Goal: Find specific page/section: Find specific page/section

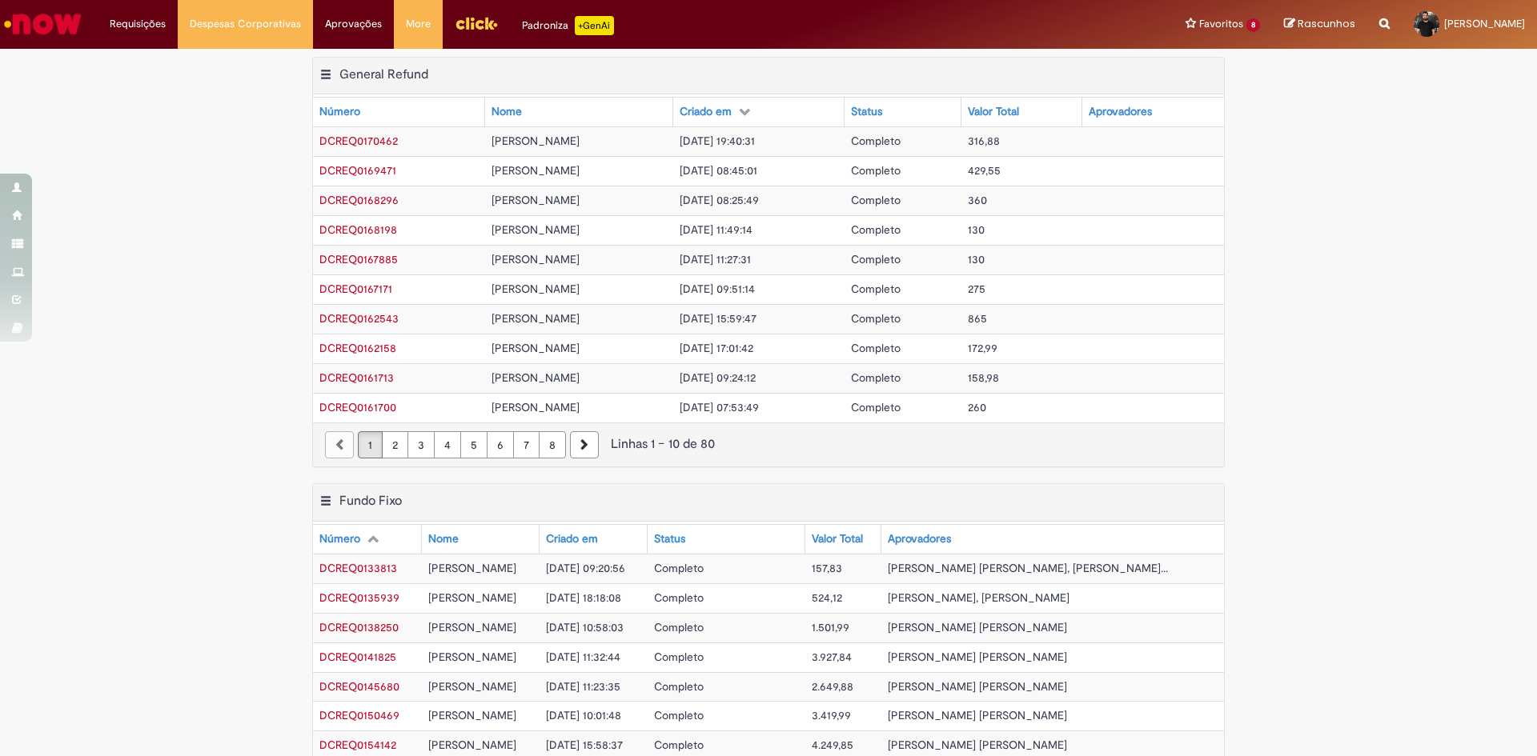
click at [61, 21] on img "Ir para a Homepage" at bounding box center [43, 24] width 82 height 32
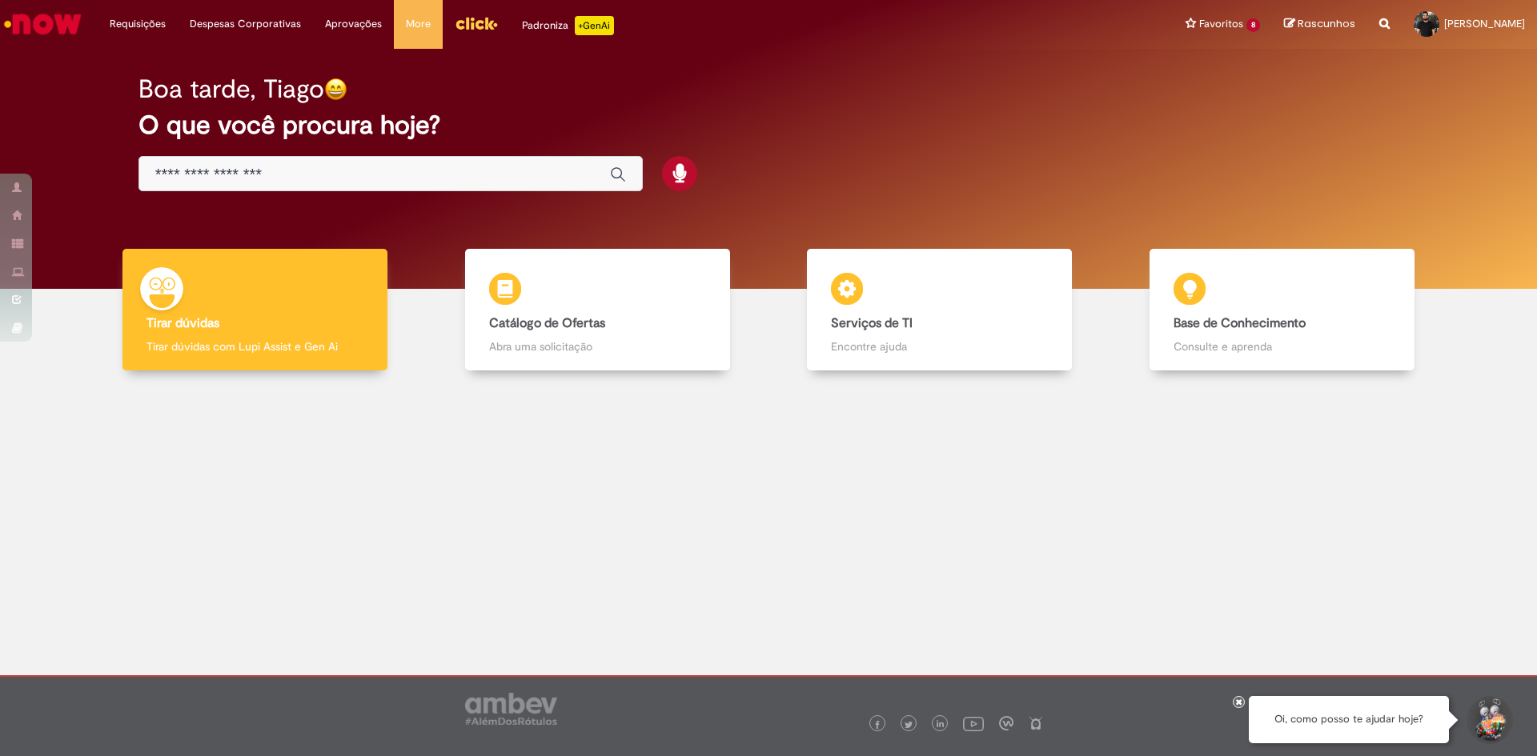
click at [368, 176] on input "Basta digitar aqui" at bounding box center [374, 175] width 439 height 18
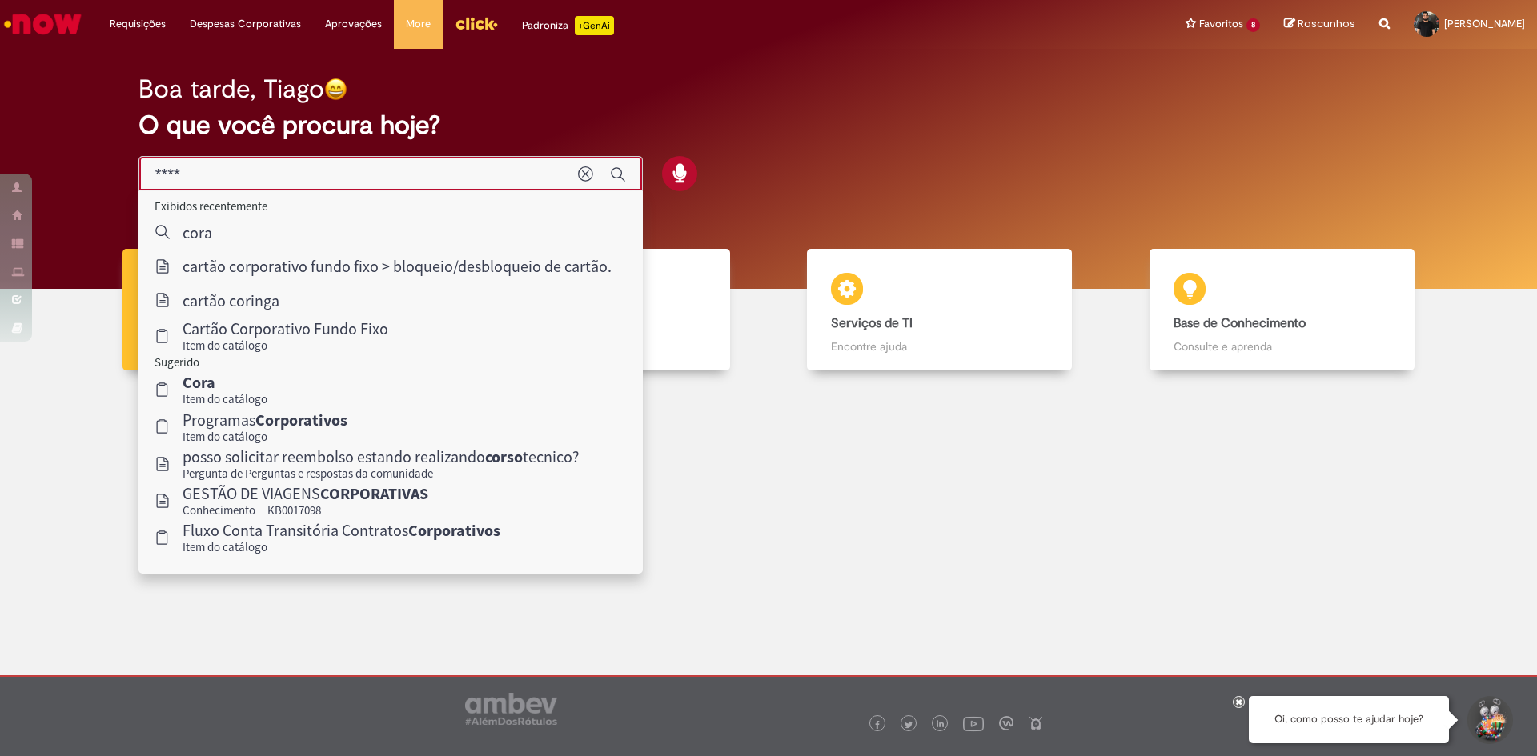
type input "****"
